Goal: Book appointment/travel/reservation

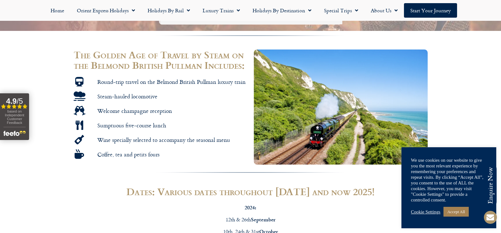
scroll to position [379, 0]
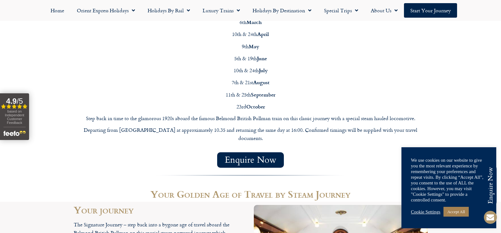
scroll to position [600, 0]
click at [259, 96] on strong "September" at bounding box center [263, 94] width 24 height 7
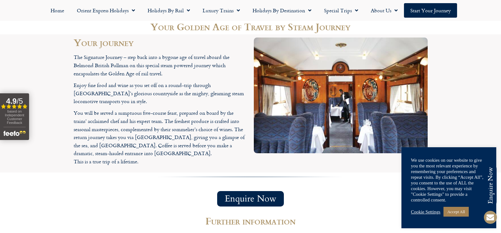
scroll to position [790, 0]
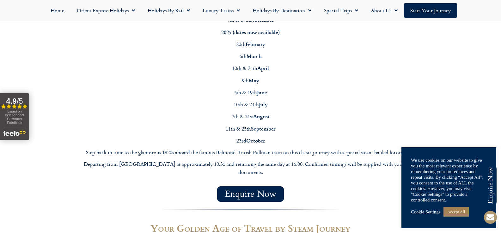
scroll to position [569, 0]
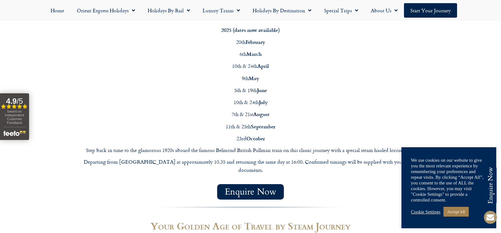
click at [266, 129] on strong "September" at bounding box center [263, 126] width 24 height 7
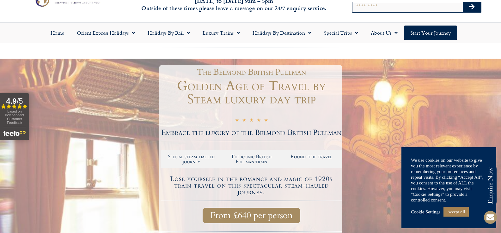
scroll to position [0, 0]
